Goal: Task Accomplishment & Management: Manage account settings

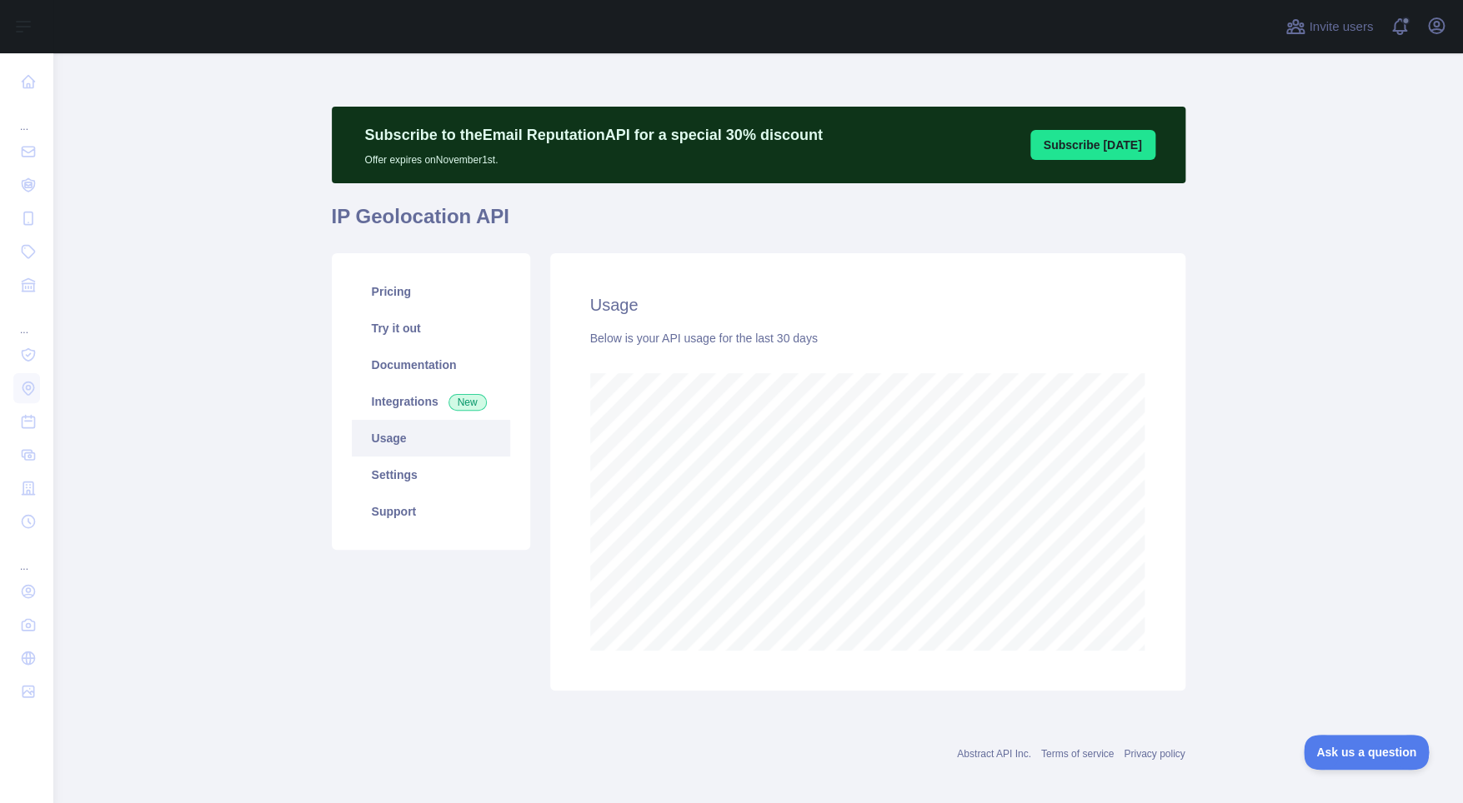
scroll to position [749, 1397]
click at [1386, 294] on main "Subscribe to the Email Reputation API for a special 30 % discount Offer expires…" at bounding box center [757, 428] width 1409 height 750
